Goal: Transaction & Acquisition: Purchase product/service

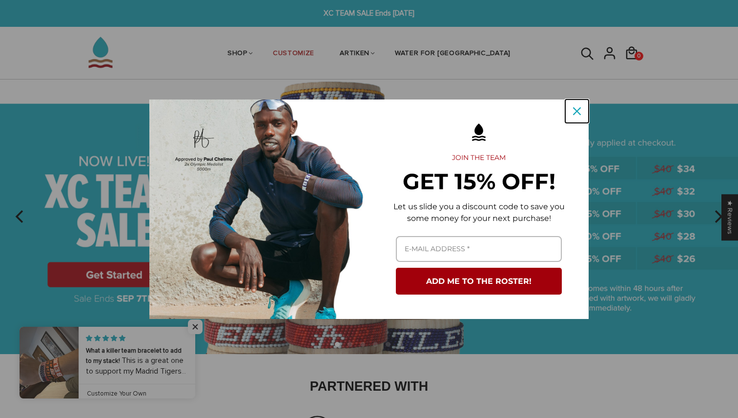
click at [579, 113] on icon "close icon" at bounding box center [577, 111] width 8 height 8
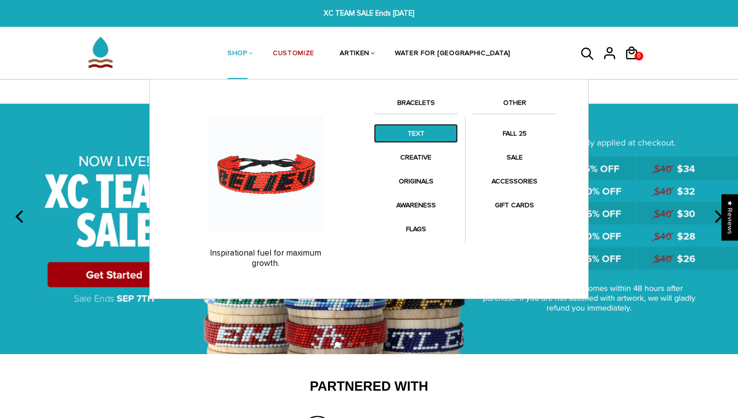
click at [394, 135] on link "TEXT" at bounding box center [416, 133] width 84 height 19
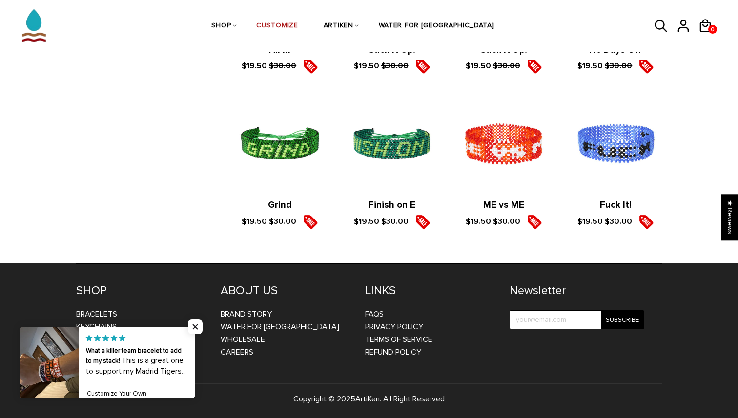
scroll to position [1557, 0]
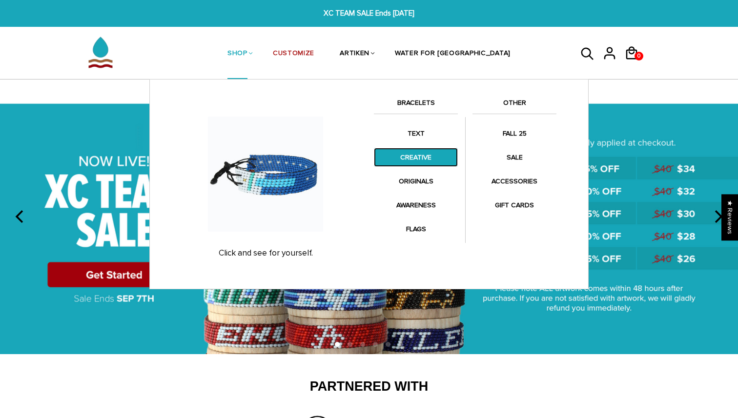
click at [412, 153] on link "CREATIVE" at bounding box center [416, 157] width 84 height 19
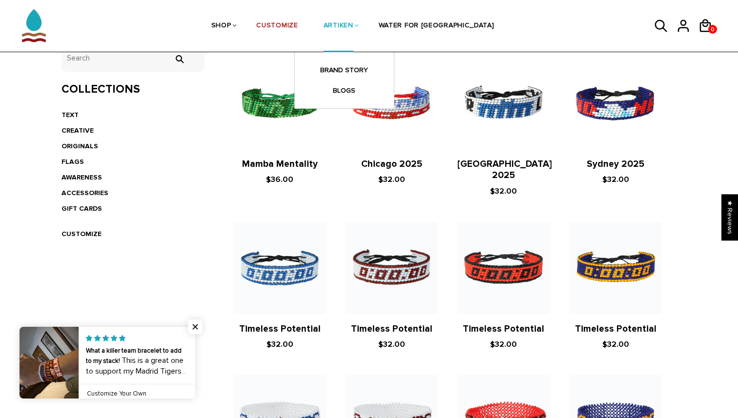
scroll to position [197, 0]
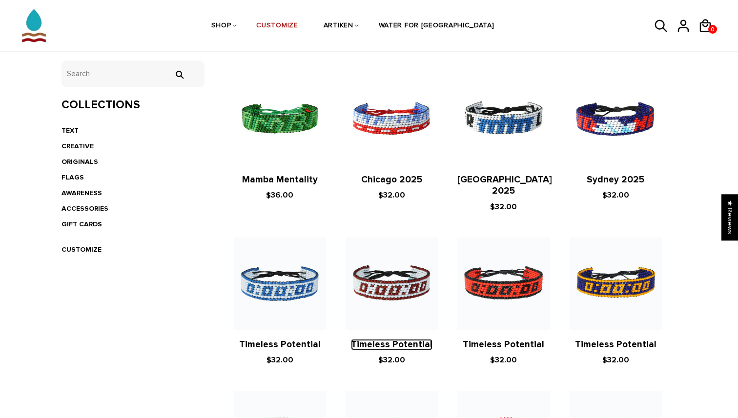
click at [389, 339] on link "Timeless Potential" at bounding box center [391, 344] width 81 height 11
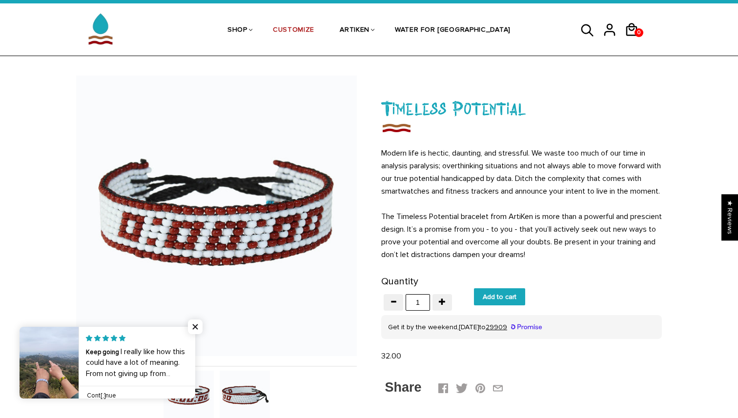
scroll to position [20, 0]
